Goal: Task Accomplishment & Management: Manage account settings

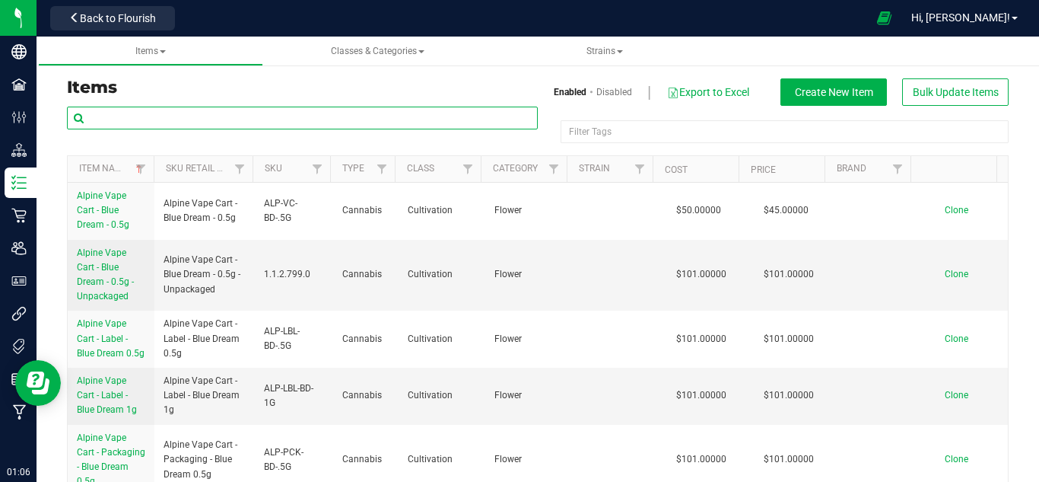
click at [310, 117] on input "text" at bounding box center [302, 118] width 471 height 23
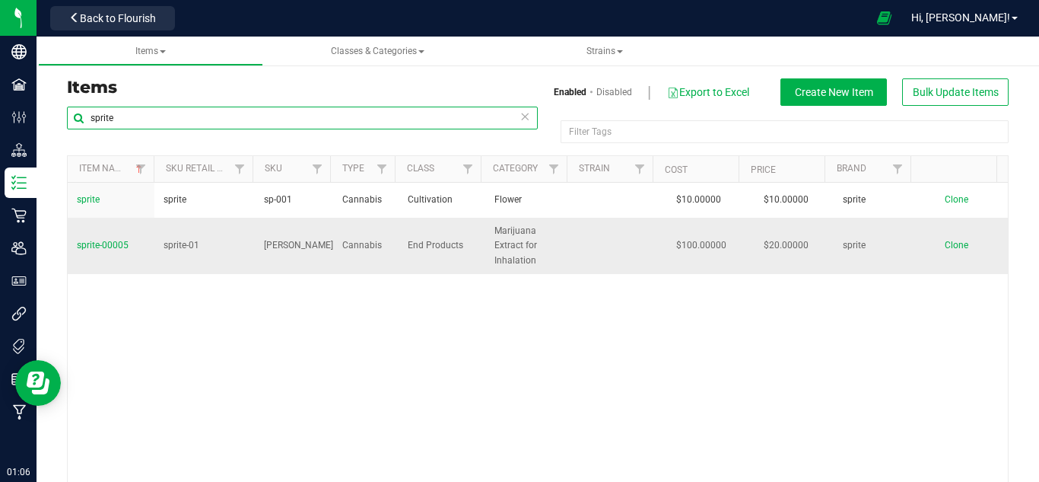
type input "sprite"
click at [520, 115] on icon at bounding box center [525, 116] width 11 height 18
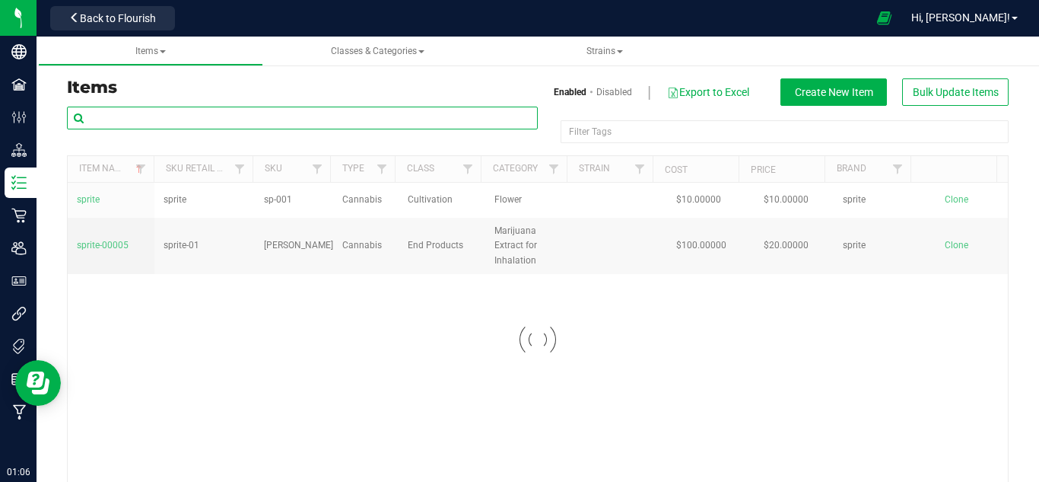
click at [464, 117] on input "text" at bounding box center [302, 118] width 471 height 23
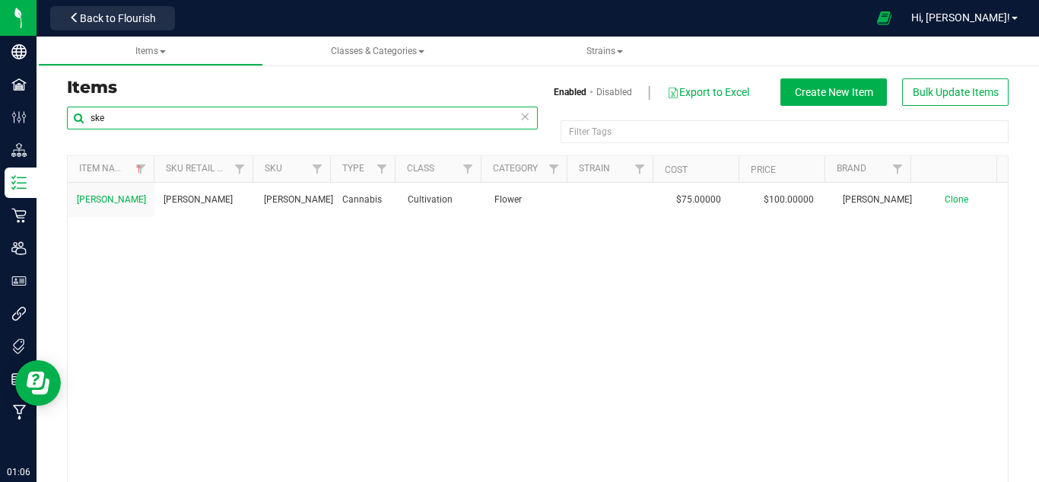
type input "ske"
click at [524, 114] on icon at bounding box center [525, 116] width 11 height 18
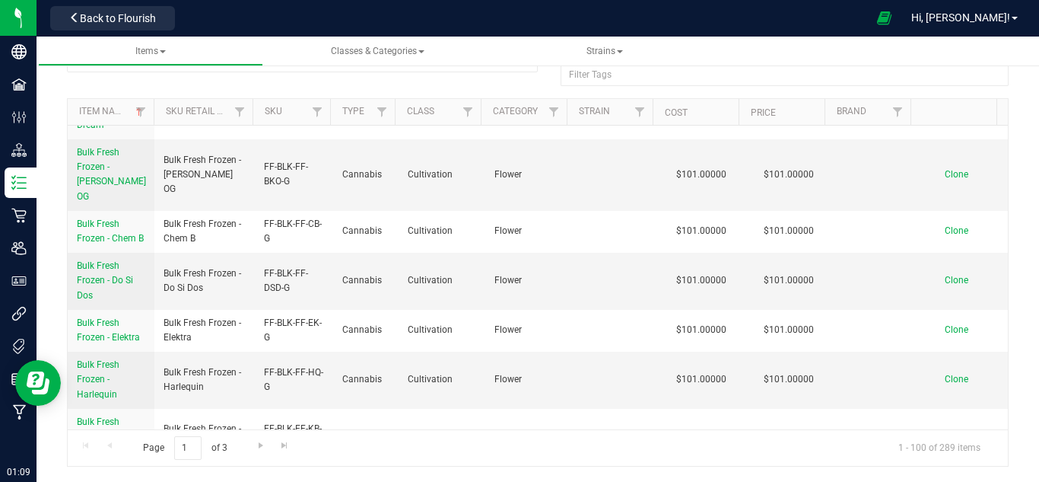
scroll to position [2150, 0]
click at [163, 50] on span at bounding box center [163, 51] width 6 height 3
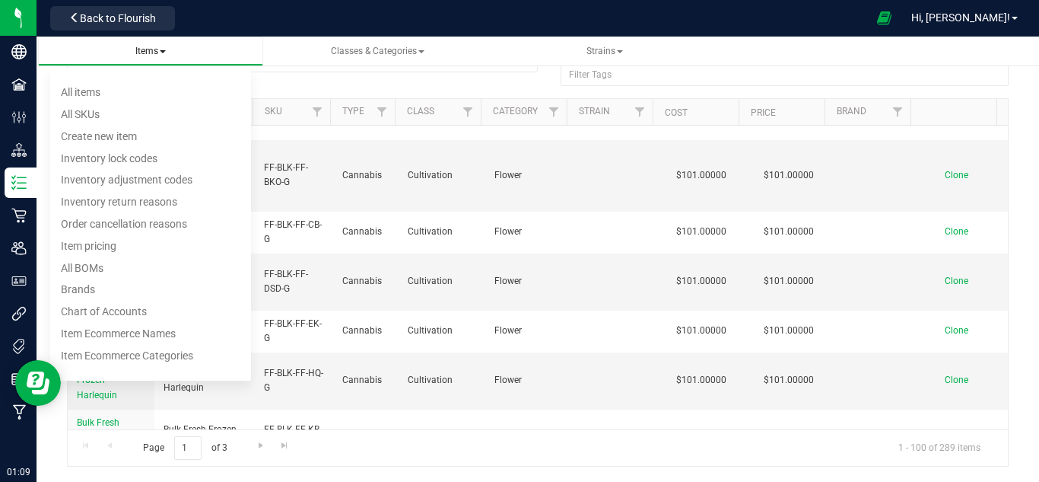
click at [163, 50] on span at bounding box center [163, 51] width 6 height 3
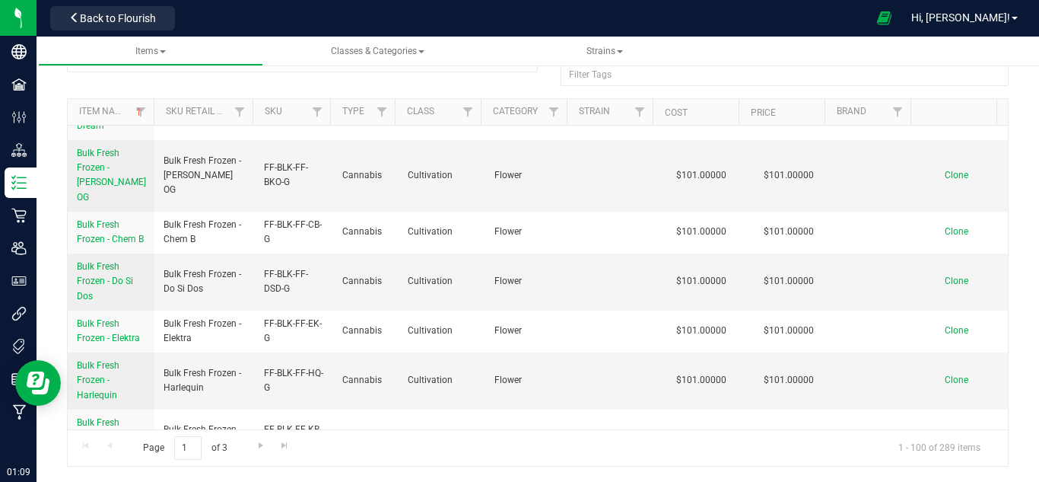
click at [194, 79] on div at bounding box center [302, 66] width 471 height 35
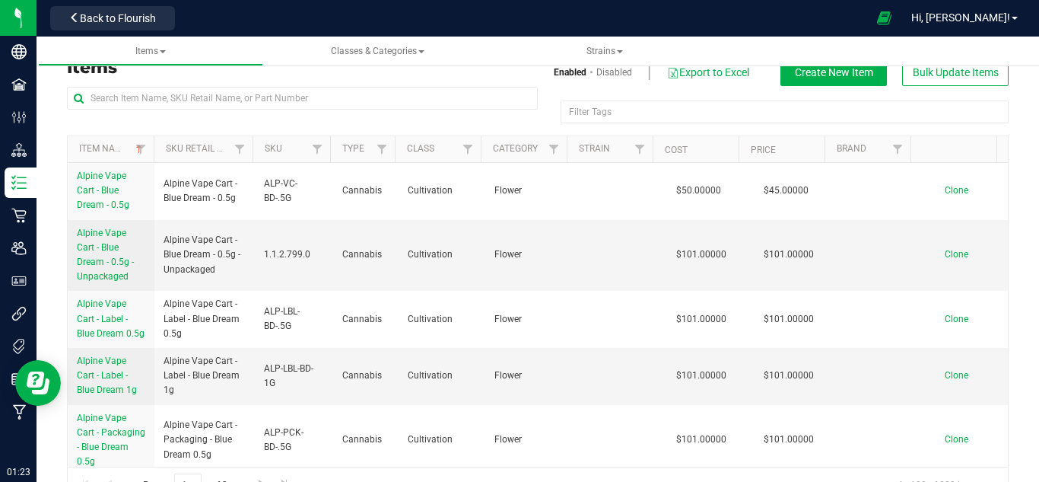
scroll to position [0, 0]
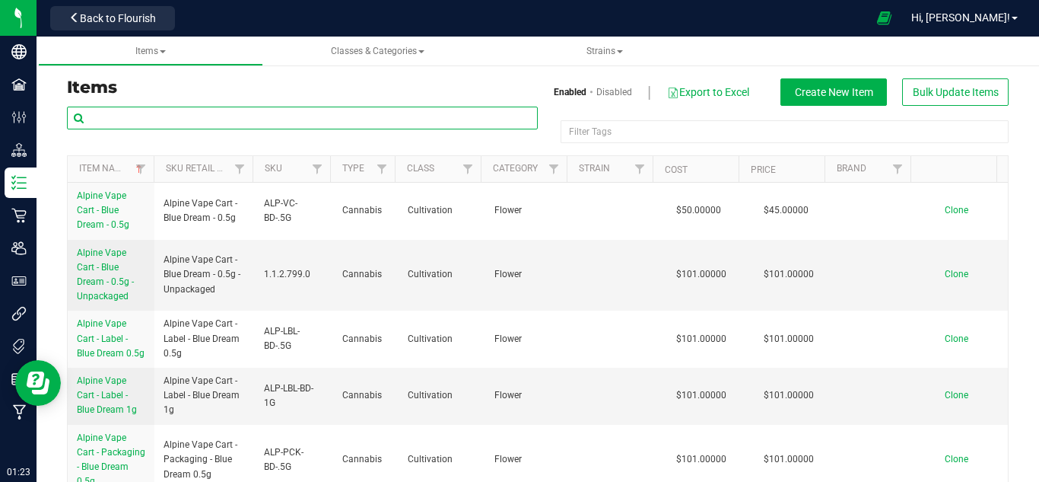
click at [337, 115] on input "text" at bounding box center [302, 118] width 471 height 23
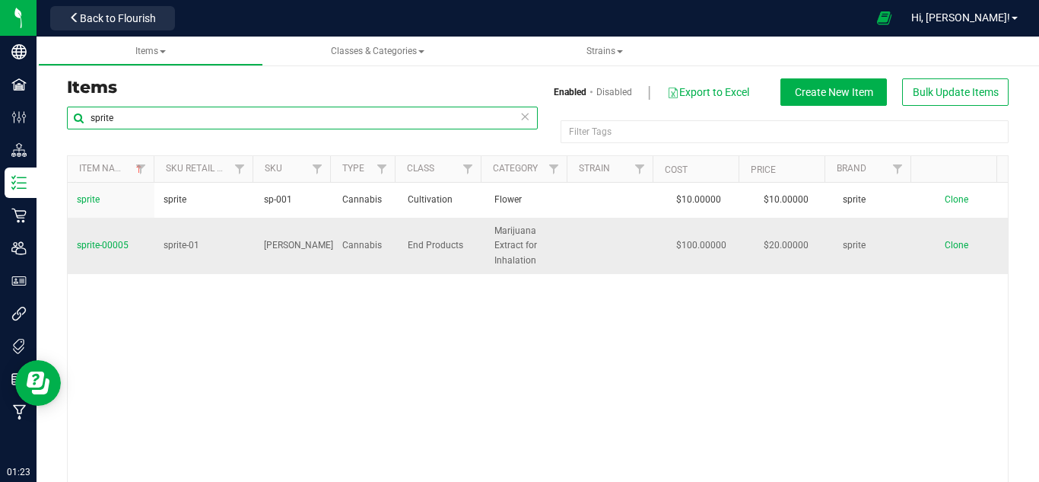
type input "sprite"
click at [114, 240] on span "sprite-00005" at bounding box center [103, 245] width 52 height 11
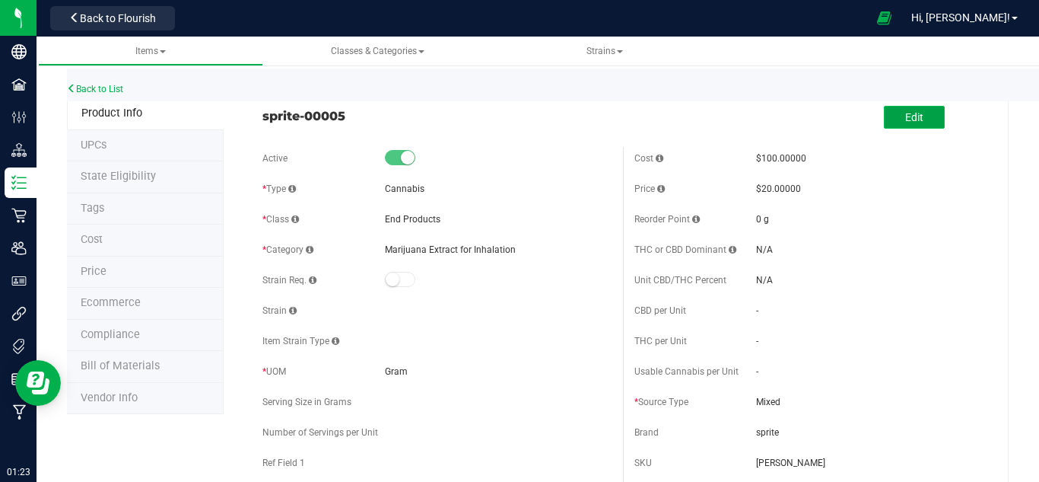
click at [887, 118] on button "Edit" at bounding box center [914, 117] width 61 height 23
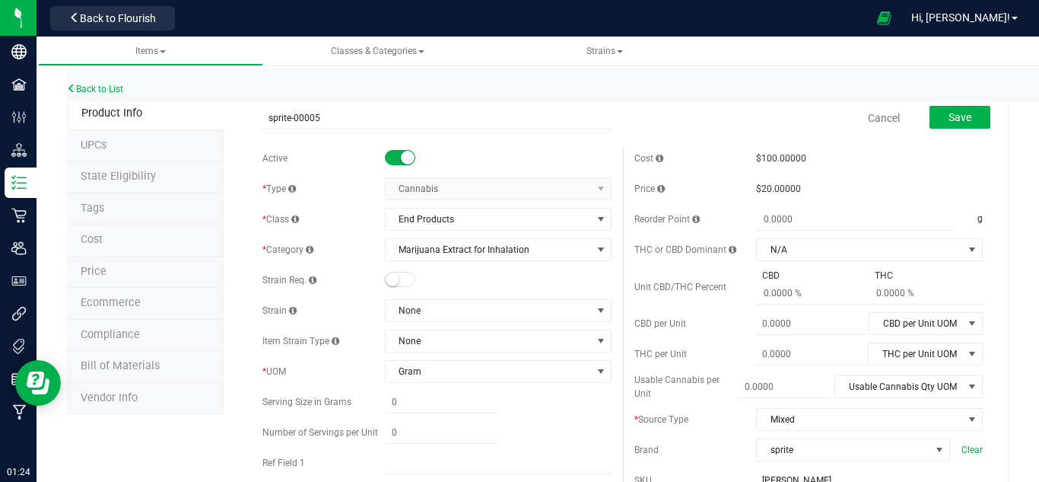
click at [804, 183] on div "$20.00000" at bounding box center [869, 189] width 227 height 14
click at [765, 184] on span "$20.00000" at bounding box center [778, 188] width 45 height 11
click at [762, 186] on span "$20.00000" at bounding box center [778, 188] width 45 height 11
click at [756, 194] on div "$20.00000" at bounding box center [869, 189] width 227 height 14
click at [757, 192] on span "$20.00000" at bounding box center [778, 188] width 45 height 11
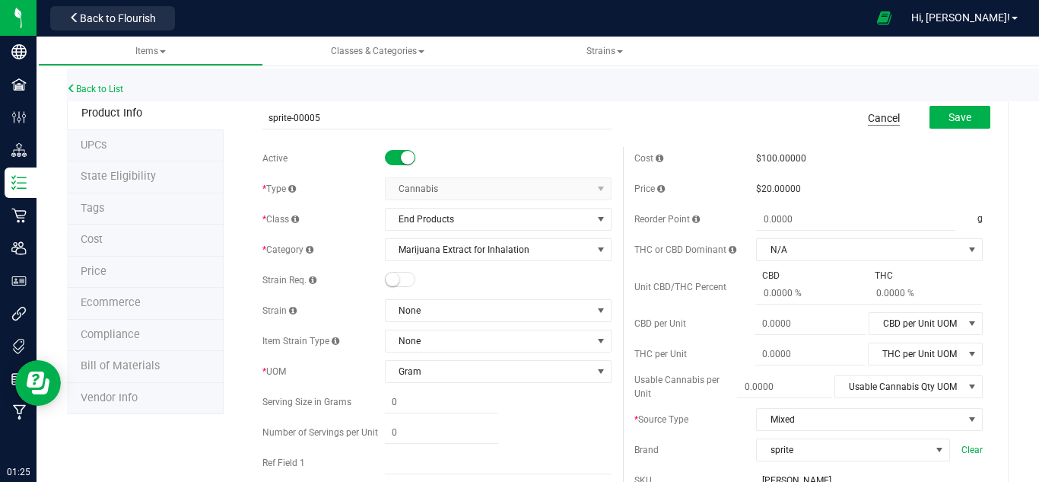
click at [881, 116] on link "Cancel" at bounding box center [884, 117] width 32 height 15
